Goal: Task Accomplishment & Management: Manage account settings

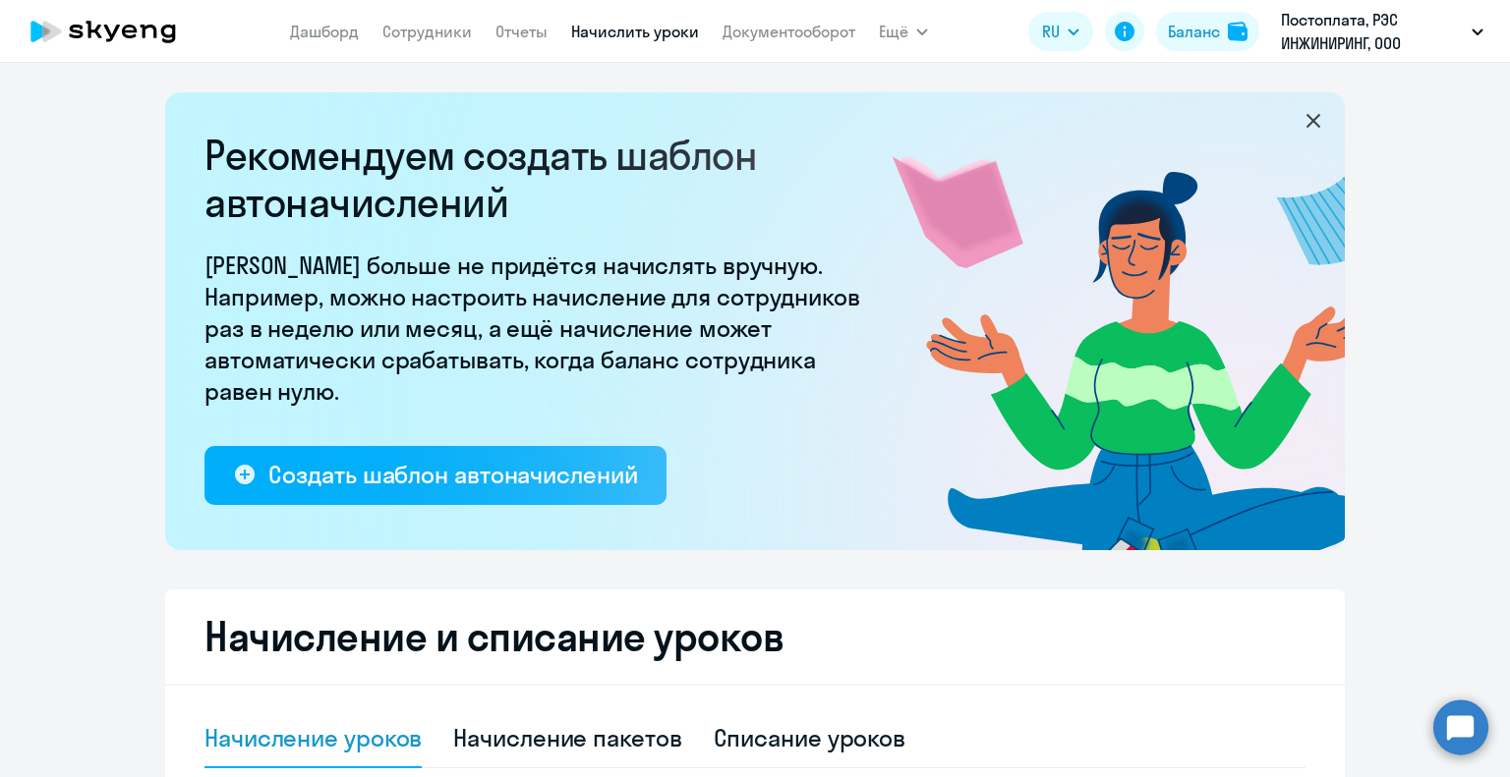
select select "10"
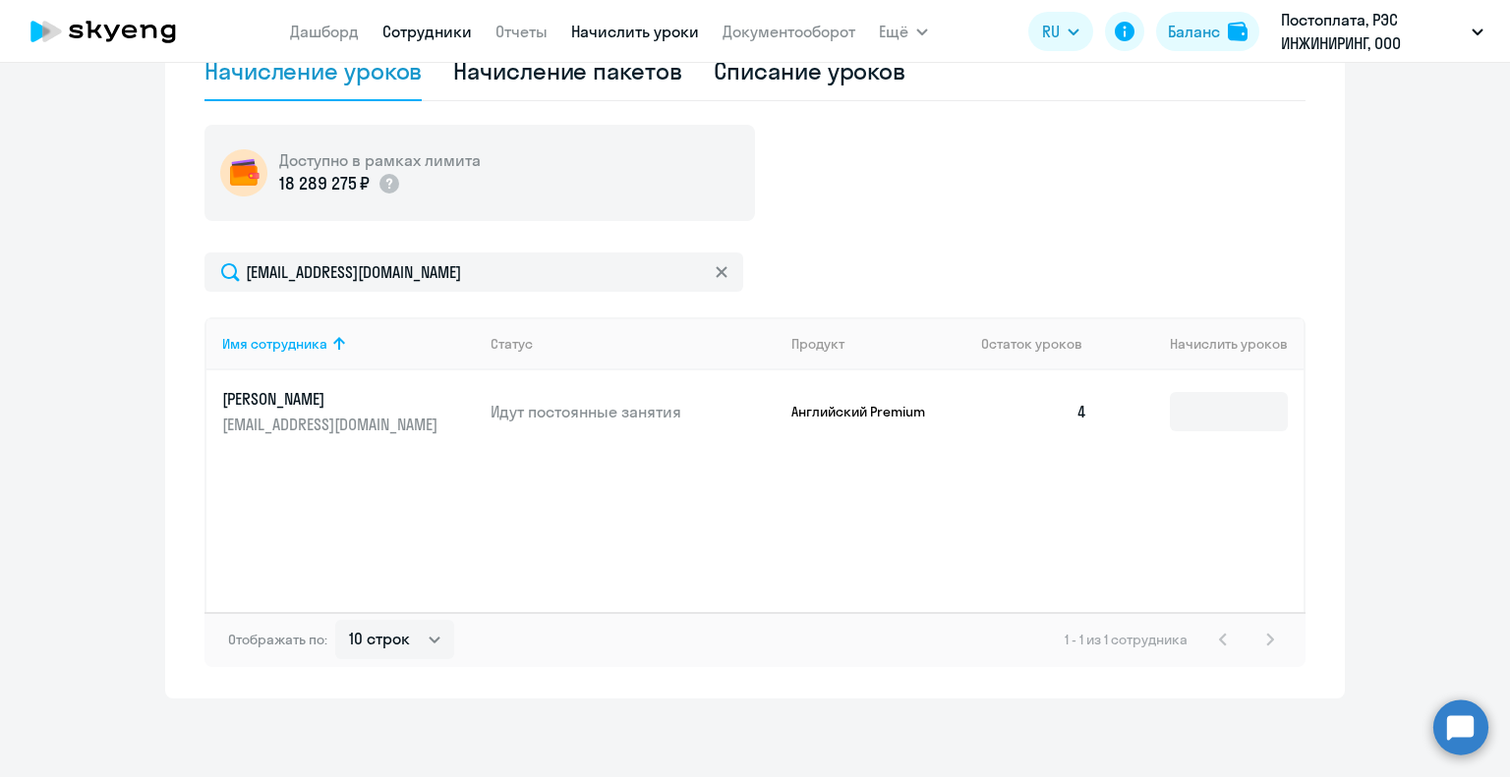
click at [429, 23] on link "Сотрудники" at bounding box center [426, 32] width 89 height 20
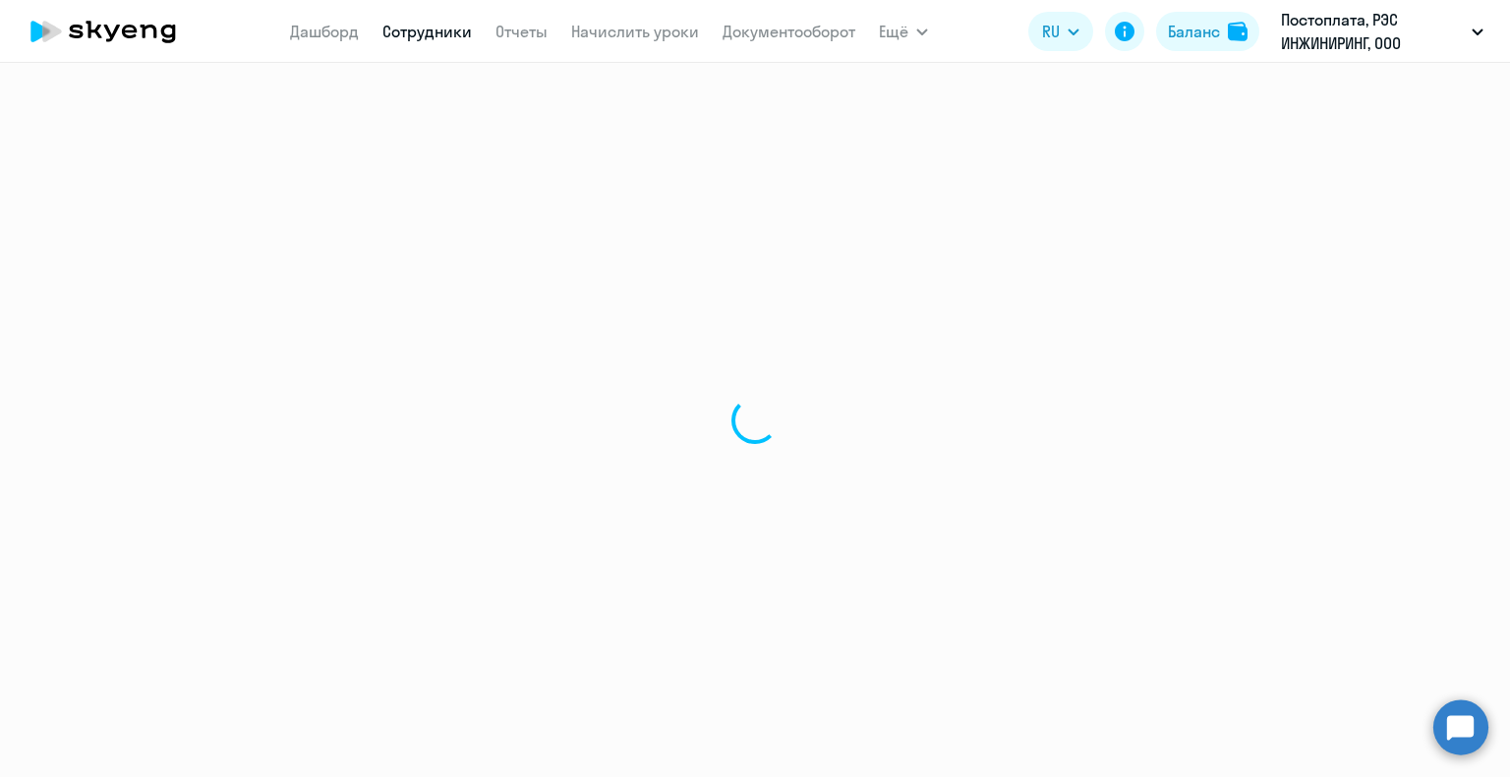
select select "30"
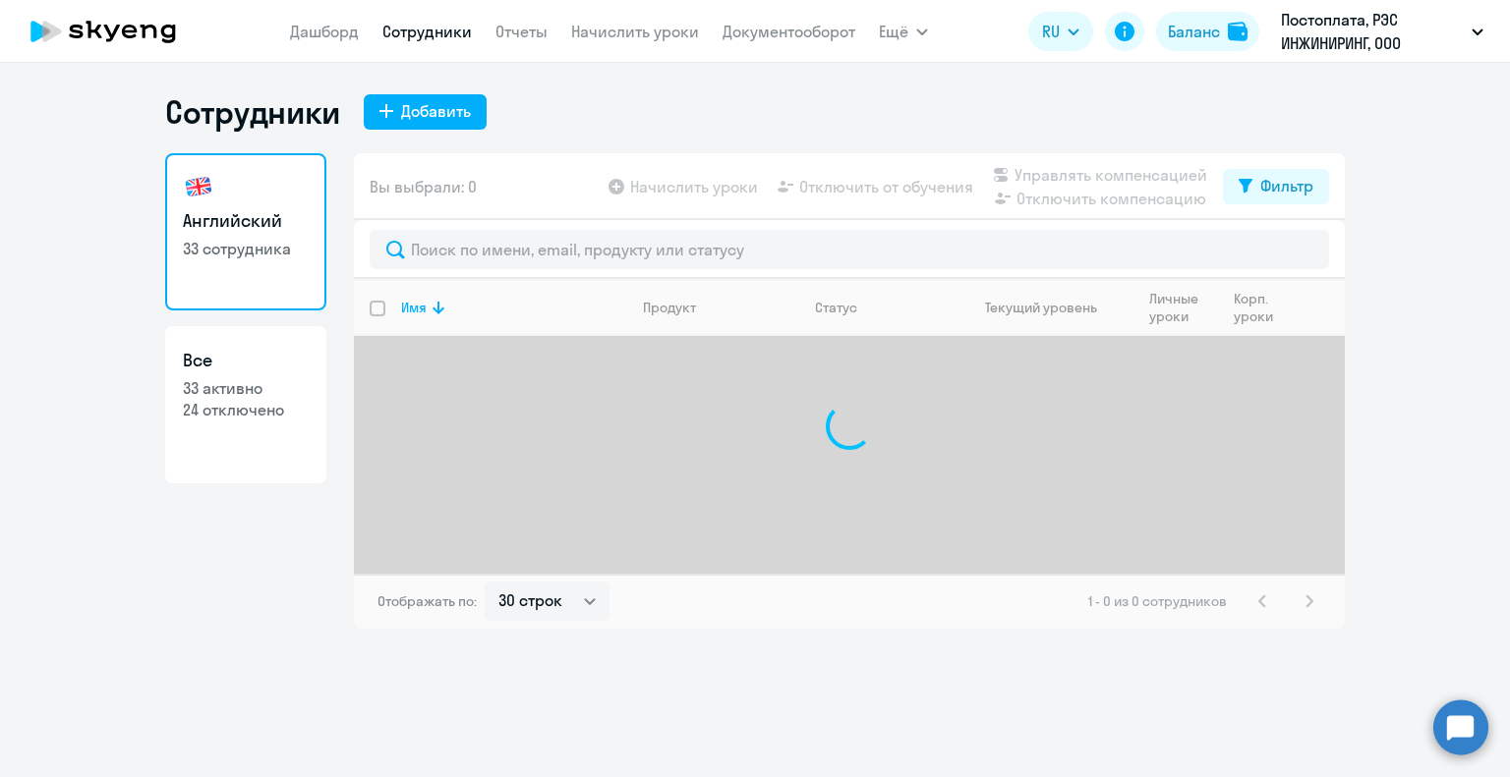
select select "30"
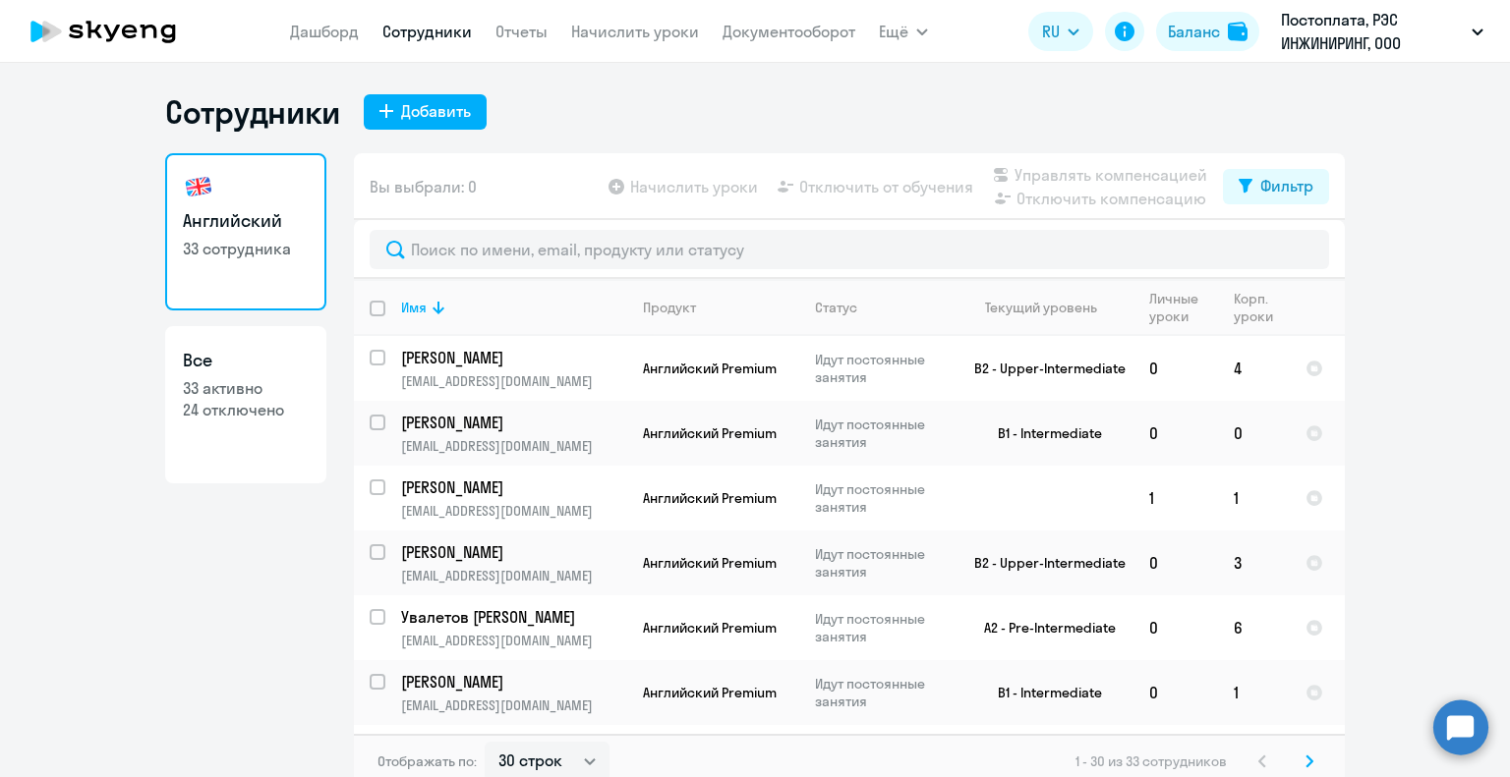
click at [1297, 762] on svg-icon at bounding box center [1309, 762] width 24 height 24
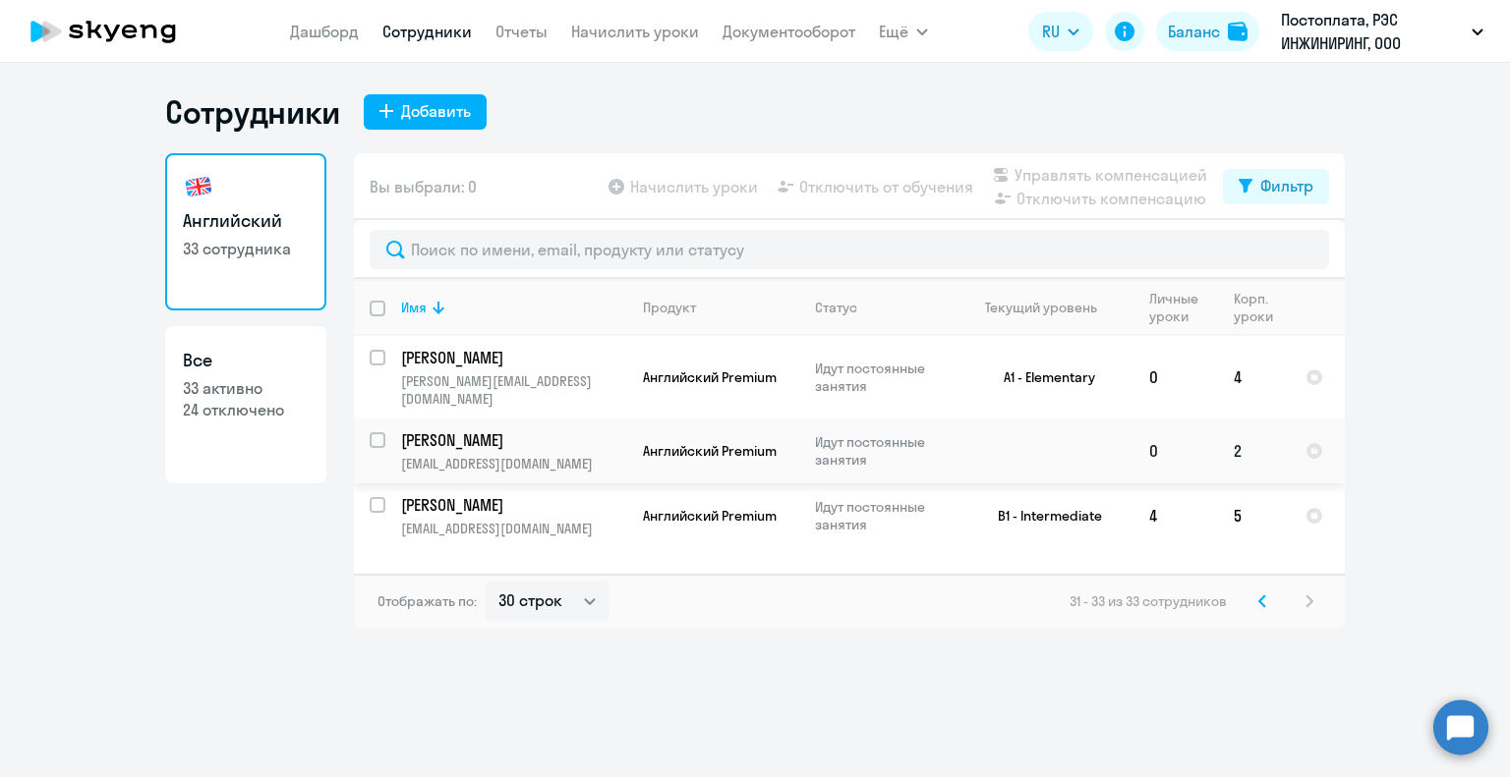
click at [380, 432] on input "select row 41390573" at bounding box center [389, 451] width 39 height 39
checkbox input "true"
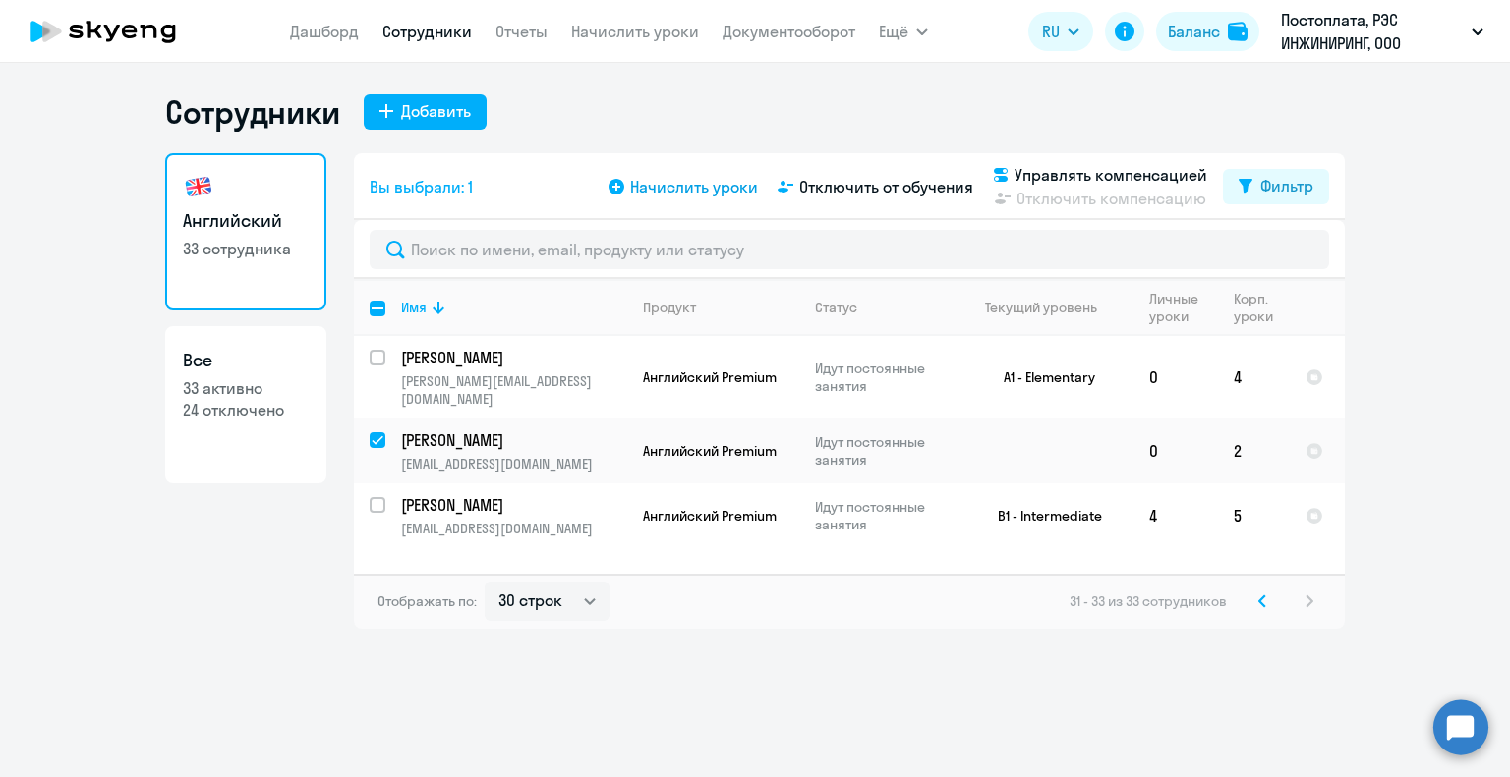
click at [708, 184] on span "Начислить уроки" at bounding box center [694, 187] width 128 height 24
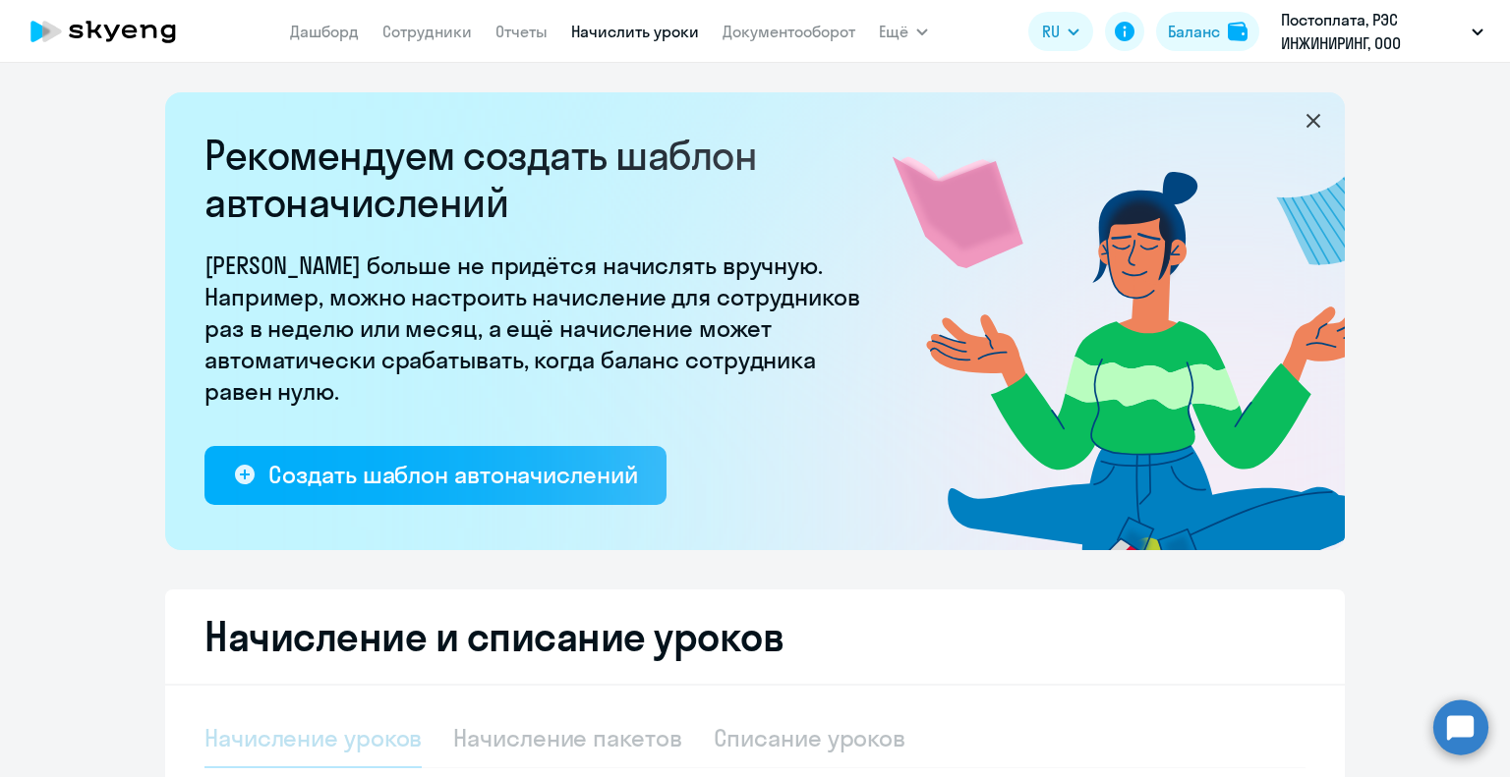
select select "10"
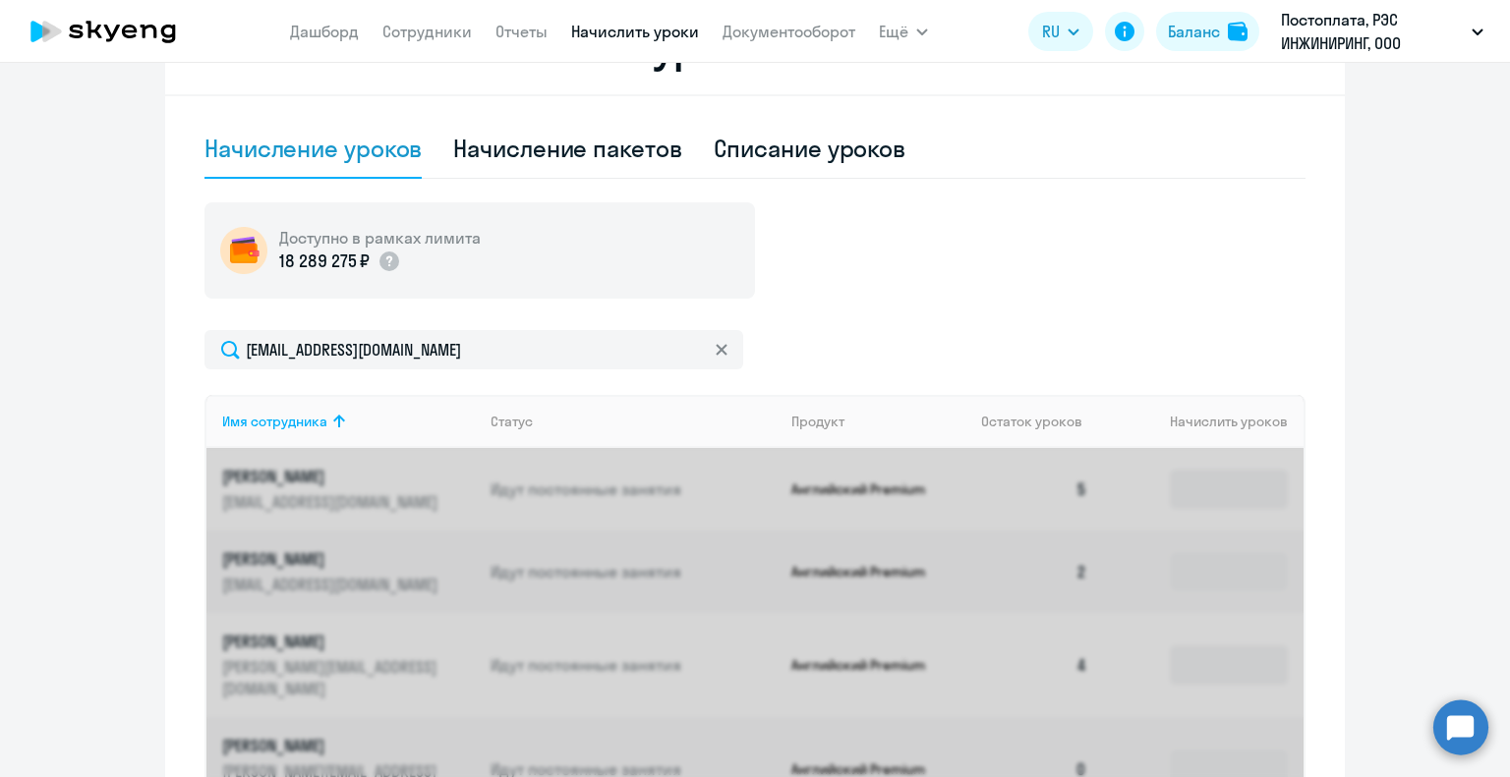
scroll to position [667, 0]
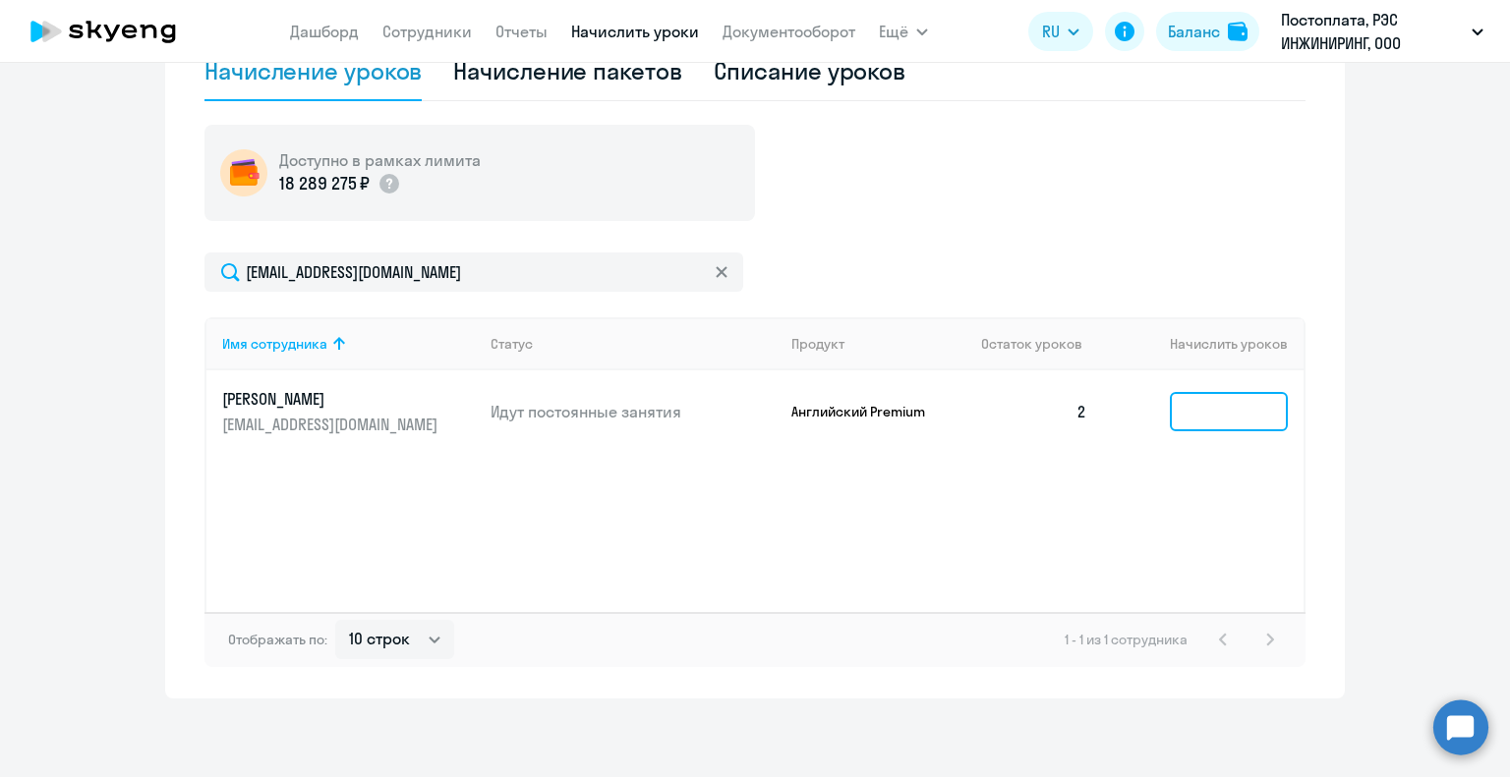
click at [1200, 411] on input at bounding box center [1229, 411] width 118 height 39
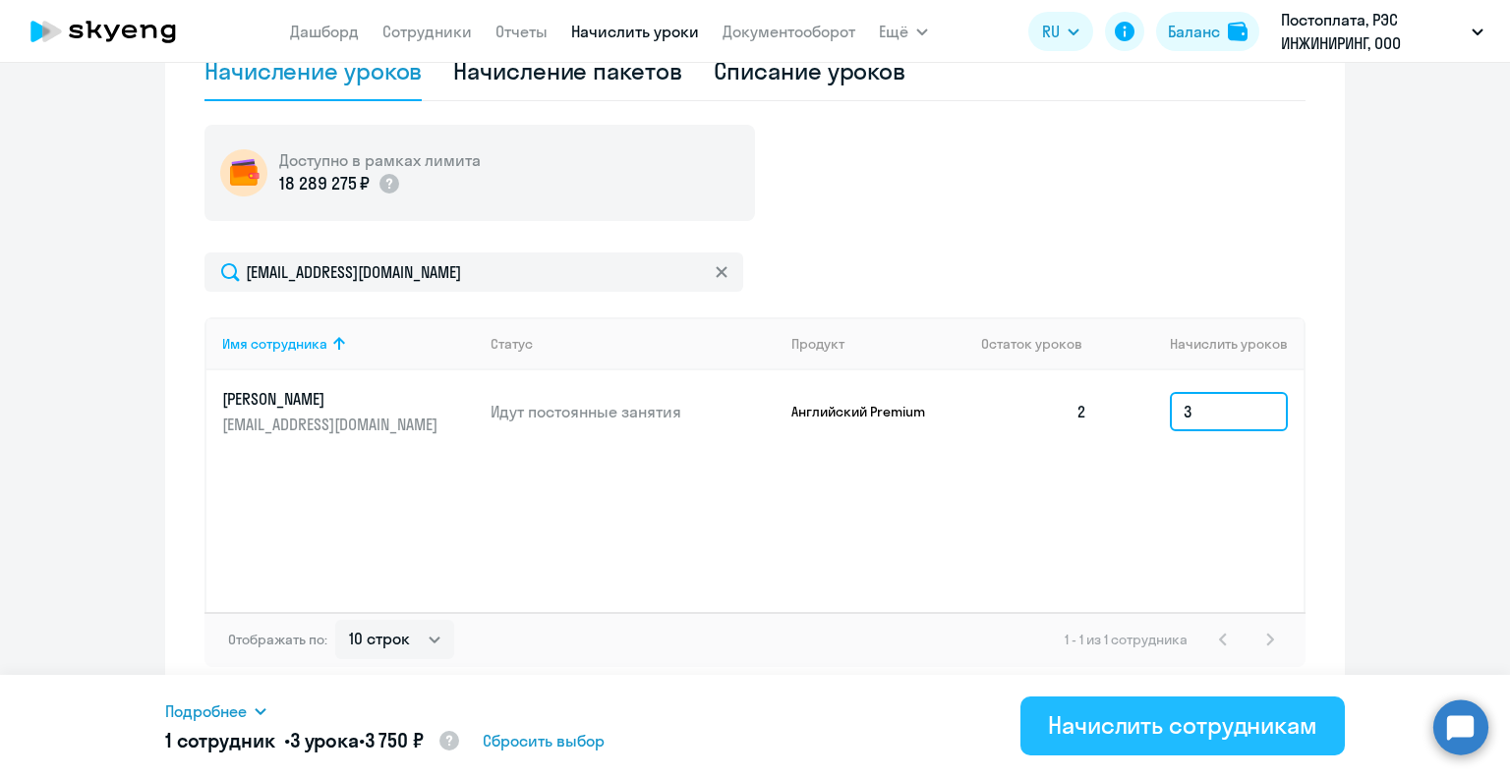
type input "3"
click at [1185, 726] on div "Начислить сотрудникам" at bounding box center [1182, 725] width 269 height 31
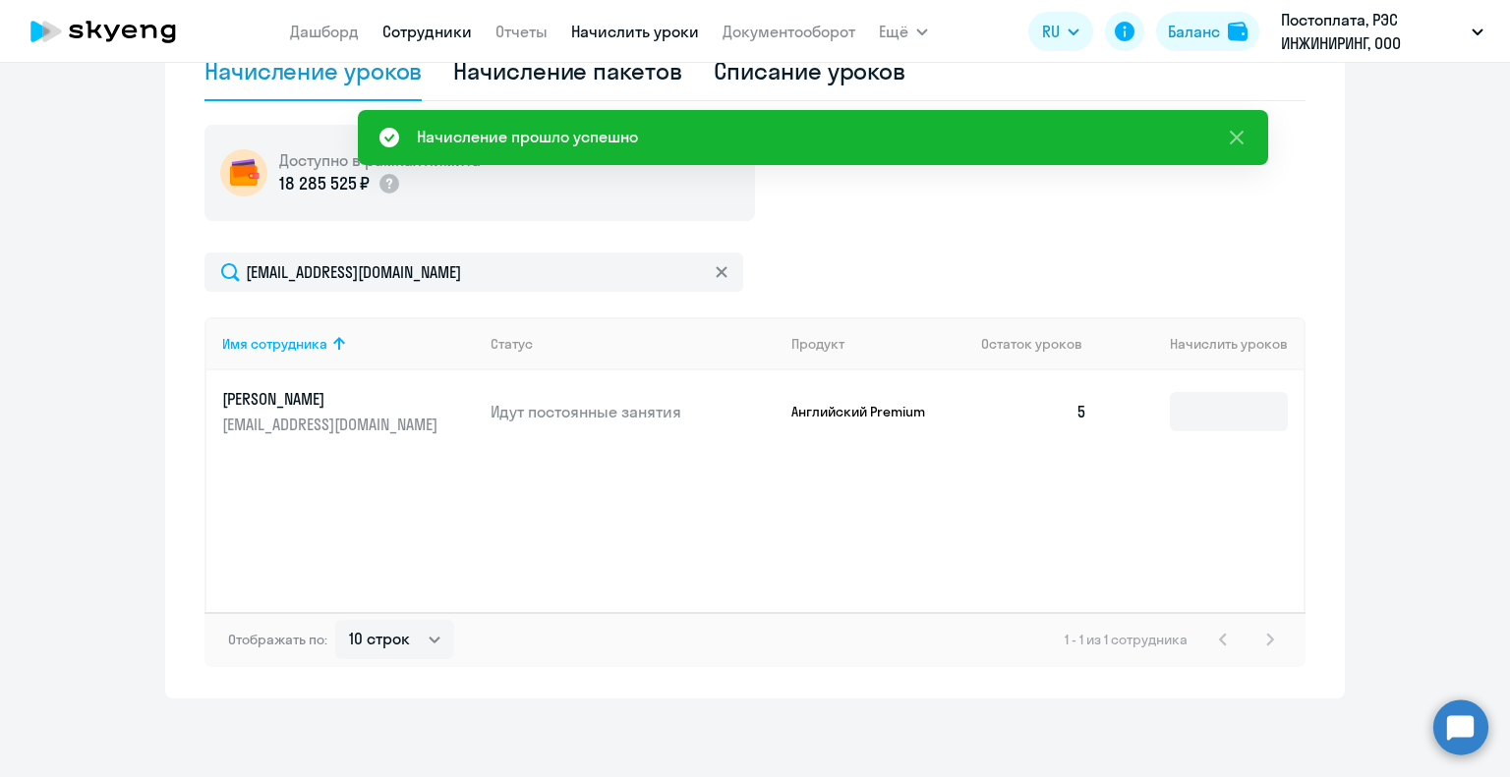
click at [428, 41] on link "Сотрудники" at bounding box center [426, 32] width 89 height 20
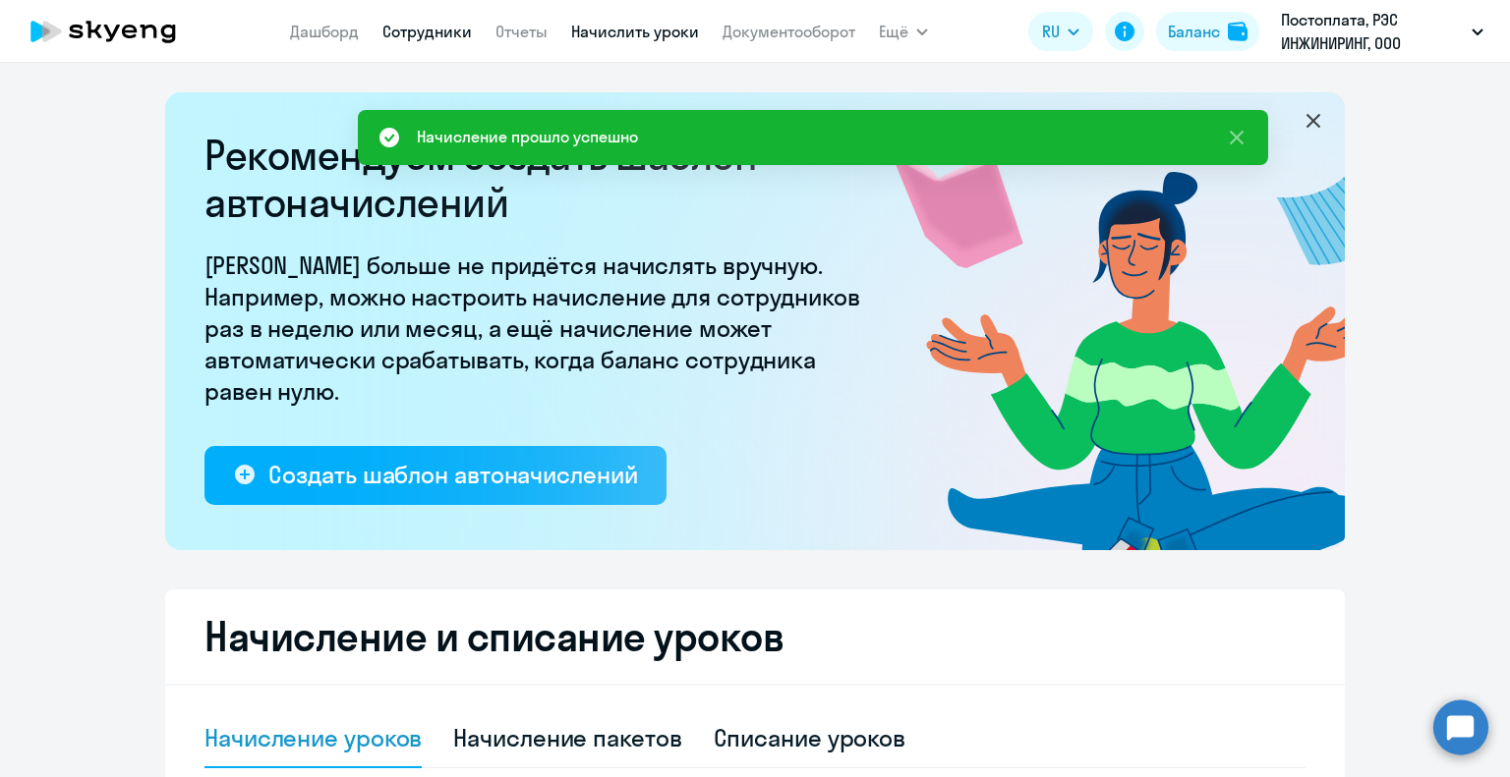
select select "30"
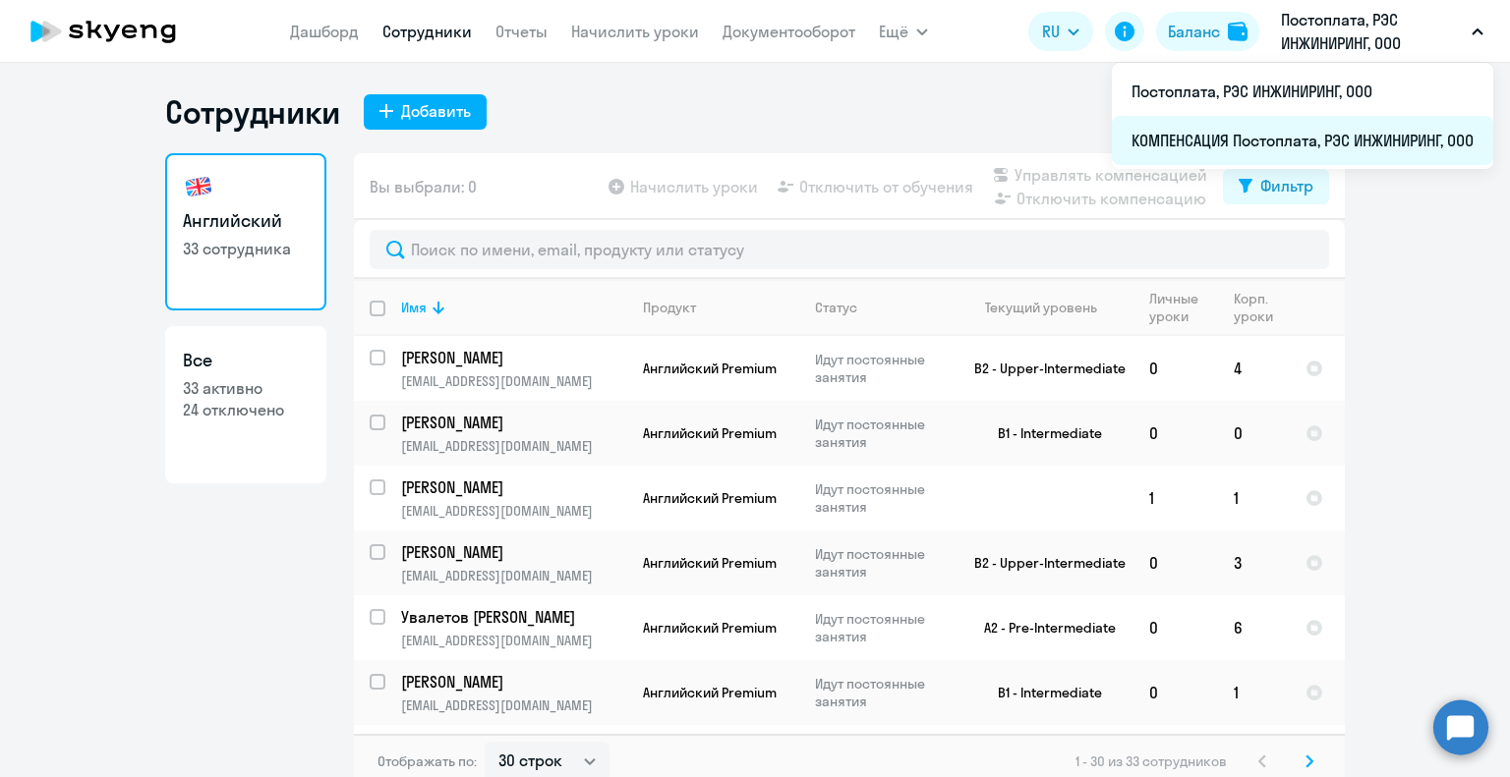
click at [1180, 147] on li "КОМПЕНСАЦИЯ Постоплата, РЭС ИНЖИНИРИНГ, ООО" at bounding box center [1302, 140] width 381 height 49
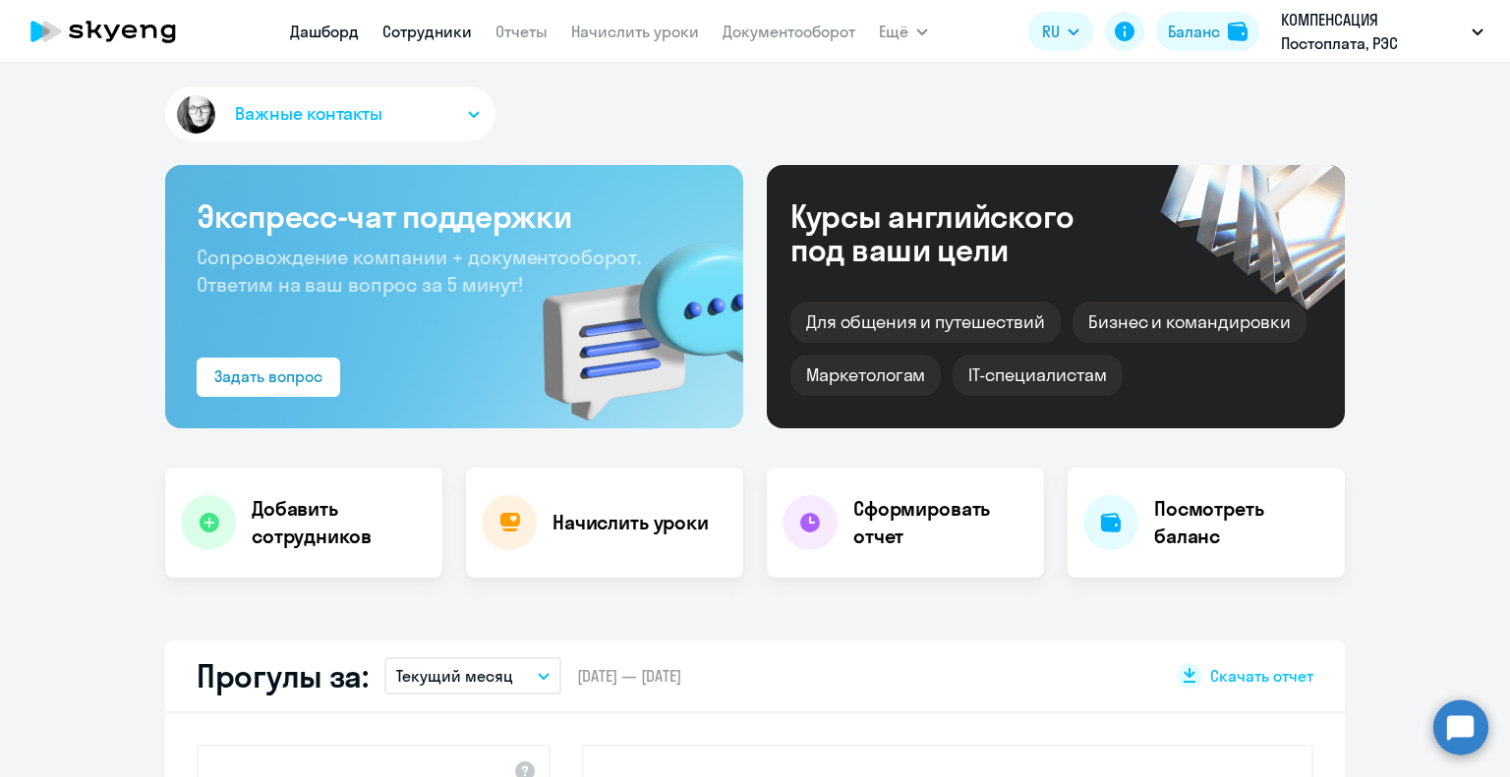
click at [440, 24] on link "Сотрудники" at bounding box center [426, 32] width 89 height 20
select select "30"
